Goal: Navigation & Orientation: Find specific page/section

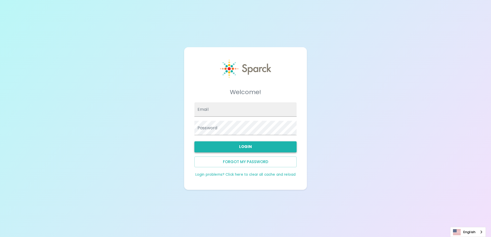
type input "[EMAIL_ADDRESS][DOMAIN_NAME]"
click at [248, 151] on button "Login" at bounding box center [245, 146] width 102 height 11
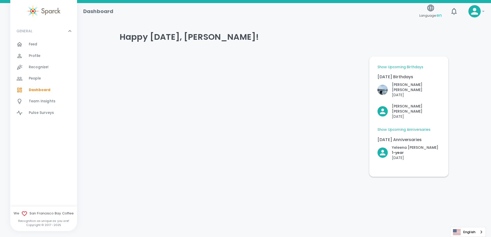
click at [405, 67] on link "Show Upcoming Birthdays" at bounding box center [400, 67] width 46 height 5
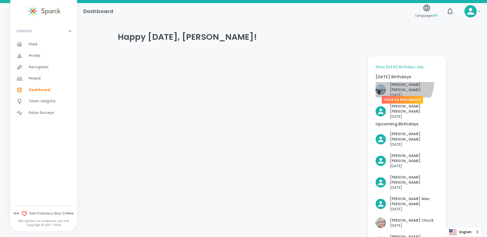
click at [400, 82] on p "[PERSON_NAME] [PERSON_NAME]" at bounding box center [414, 87] width 48 height 10
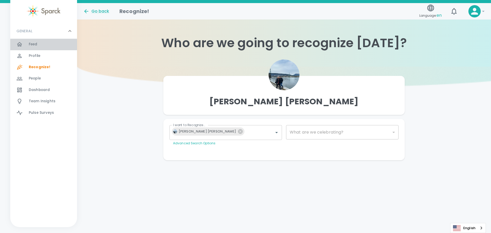
click at [37, 48] on div "Feed 0" at bounding box center [43, 44] width 67 height 11
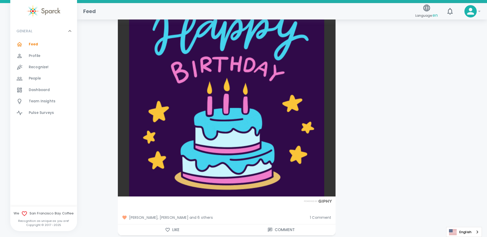
scroll to position [616, 0]
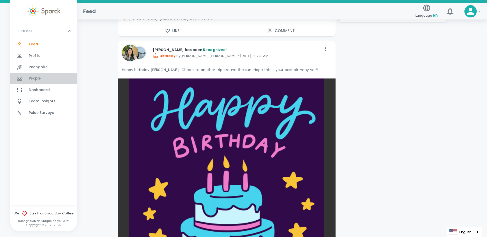
click at [48, 74] on div "People 0" at bounding box center [43, 78] width 67 height 11
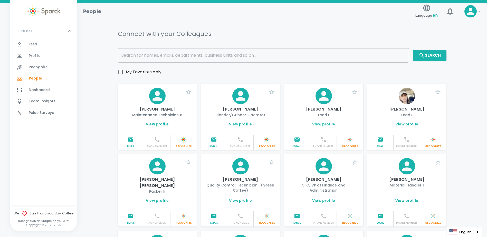
click at [162, 59] on input "text" at bounding box center [263, 55] width 291 height 14
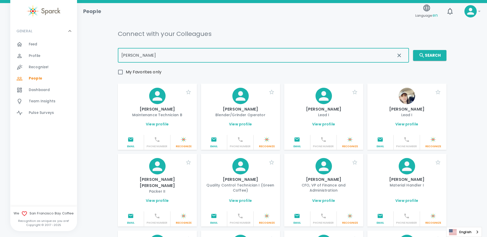
type input "[PERSON_NAME]"
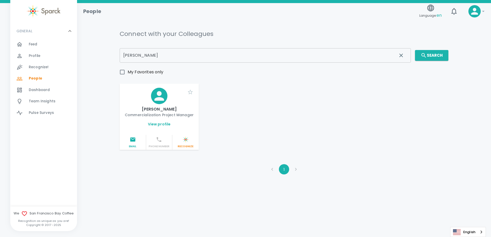
click at [163, 99] on icon at bounding box center [158, 95] width 9 height 9
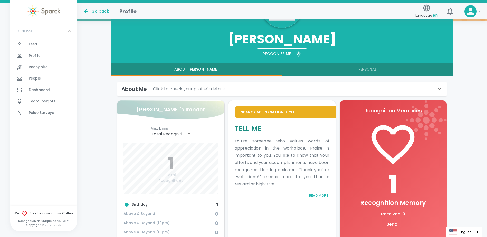
scroll to position [52, 0]
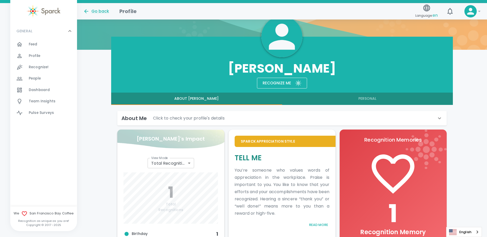
click at [374, 97] on button "Personal" at bounding box center [367, 99] width 171 height 12
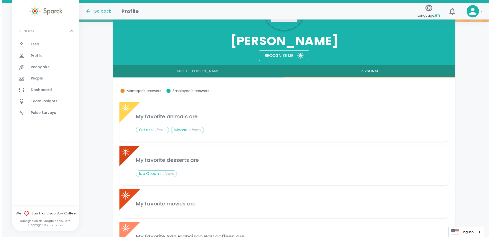
scroll to position [28, 0]
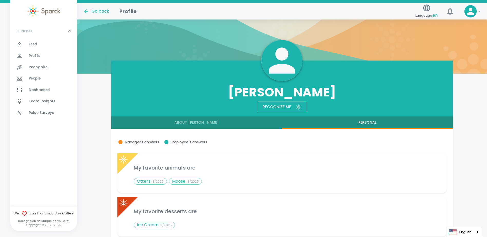
click at [473, 11] on icon at bounding box center [470, 11] width 10 height 10
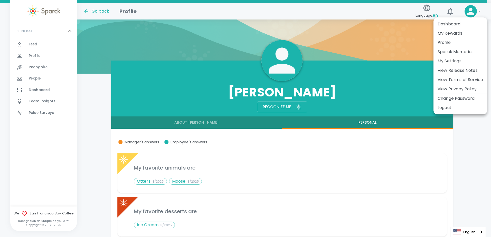
click at [461, 24] on li "Dashboard" at bounding box center [460, 24] width 54 height 9
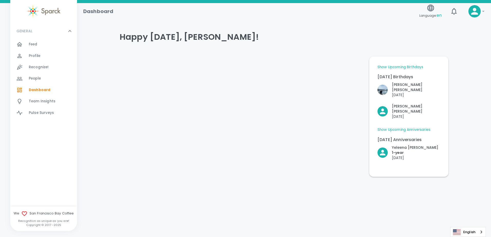
click at [49, 40] on div "Feed 0" at bounding box center [43, 44] width 67 height 11
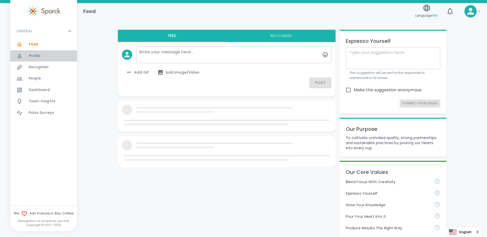
click at [39, 57] on span "Profile" at bounding box center [35, 55] width 12 height 5
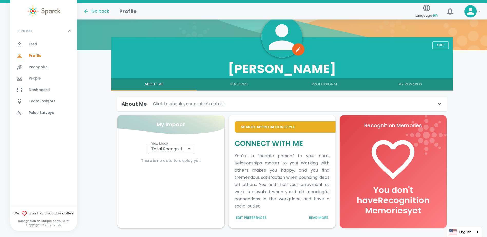
scroll to position [69, 0]
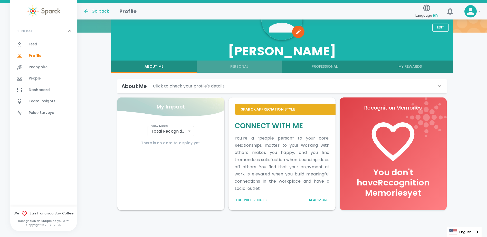
click at [237, 71] on button "Personal" at bounding box center [239, 67] width 85 height 12
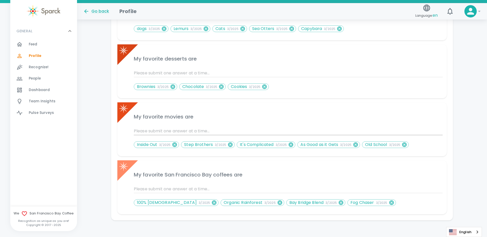
scroll to position [184, 0]
